Goal: Find contact information: Obtain details needed to contact an individual or organization

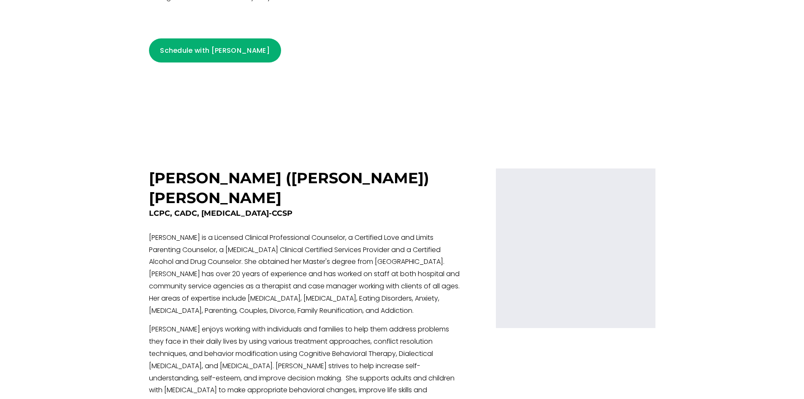
scroll to position [1863, 0]
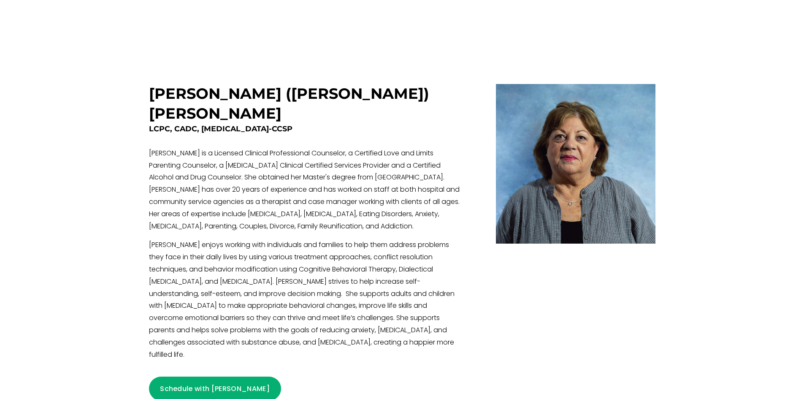
click at [192, 377] on link "Schedule with [PERSON_NAME]" at bounding box center [215, 389] width 132 height 24
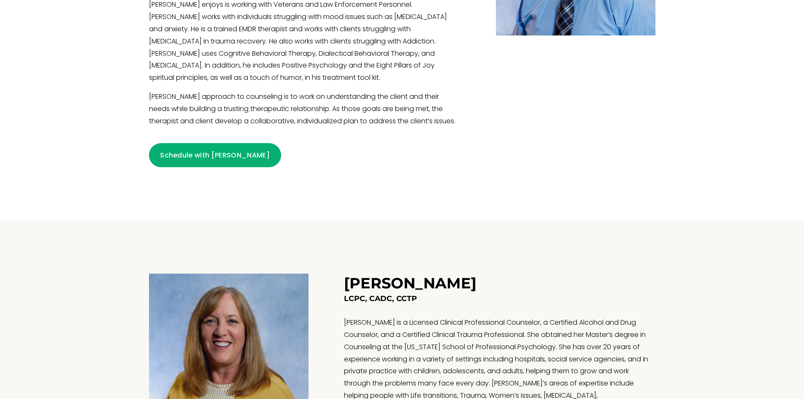
scroll to position [73, 0]
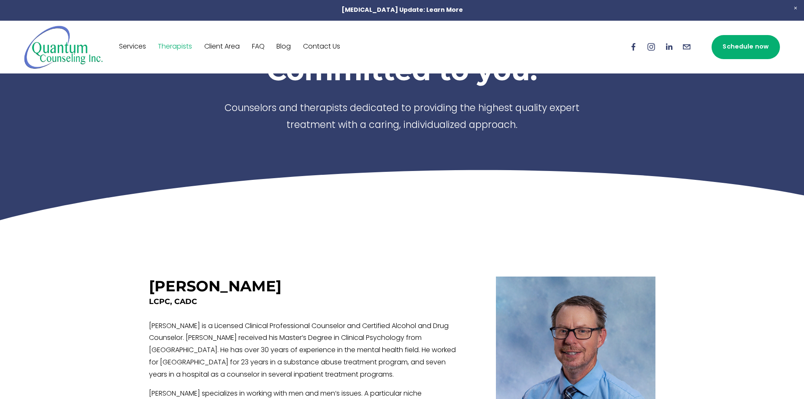
click at [325, 43] on link "Contact Us" at bounding box center [321, 47] width 37 height 14
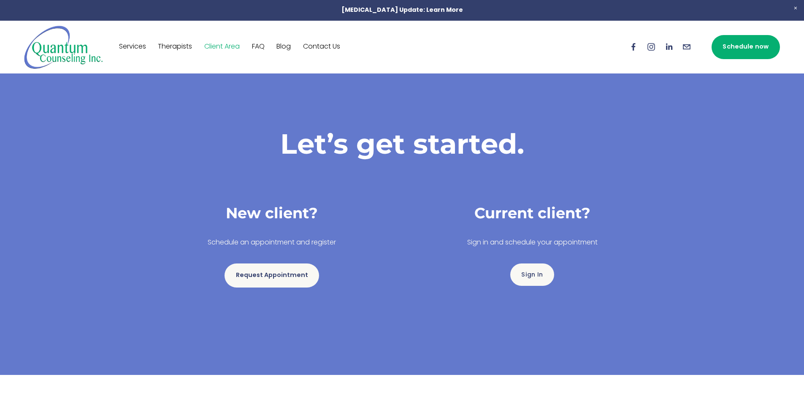
scroll to position [154, 0]
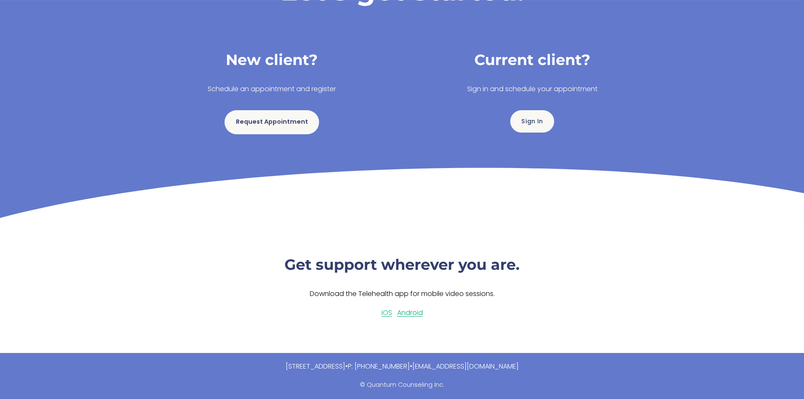
click at [266, 121] on link "Request Appointment" at bounding box center [272, 122] width 95 height 24
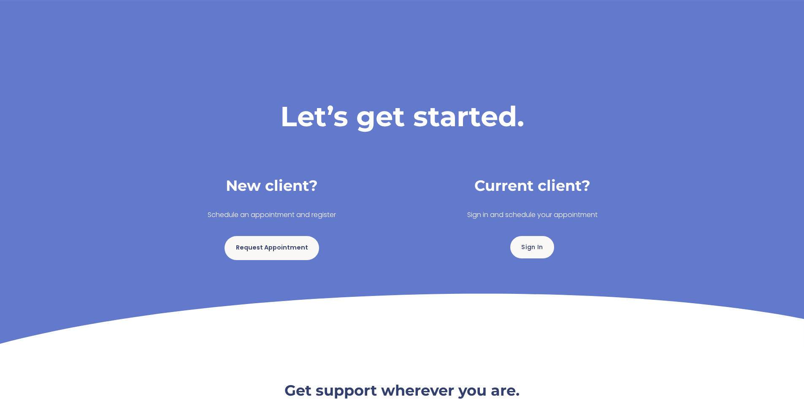
scroll to position [0, 0]
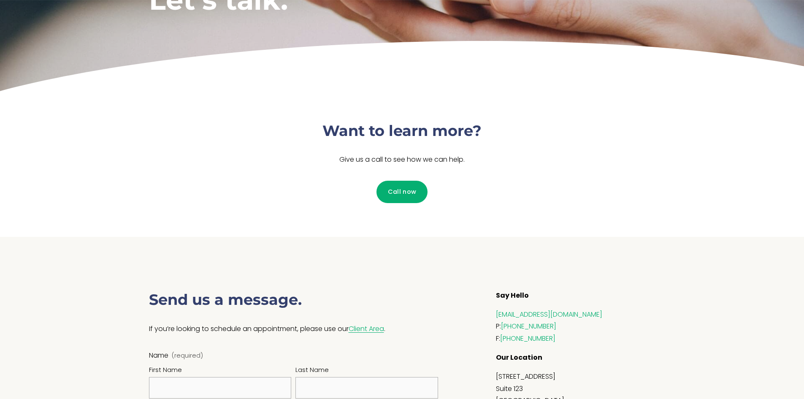
scroll to position [338, 0]
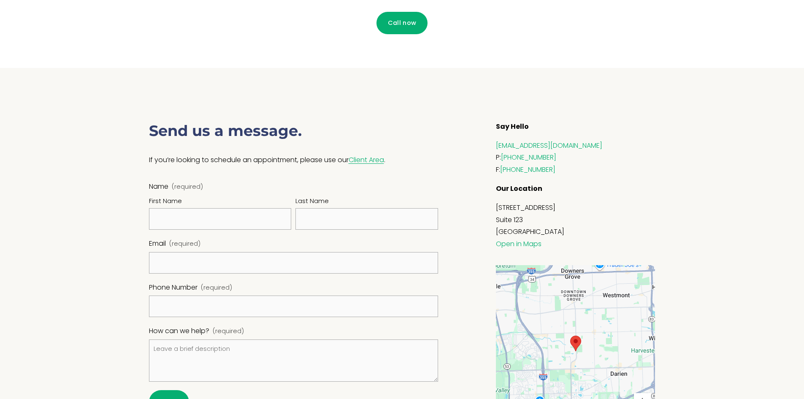
drag, startPoint x: 565, startPoint y: 221, endPoint x: 495, endPoint y: 146, distance: 102.1
click at [495, 146] on div "Say Hello [EMAIL_ADDRESS][DOMAIN_NAME] P: [PHONE_NUMBER] F: [PHONE_NUMBER] Our …" at bounding box center [575, 189] width 173 height 137
copy div "[EMAIL_ADDRESS][DOMAIN_NAME] P: [PHONE_NUMBER] F: [PHONE_NUMBER] Our Location […"
